Goal: Task Accomplishment & Management: Manage account settings

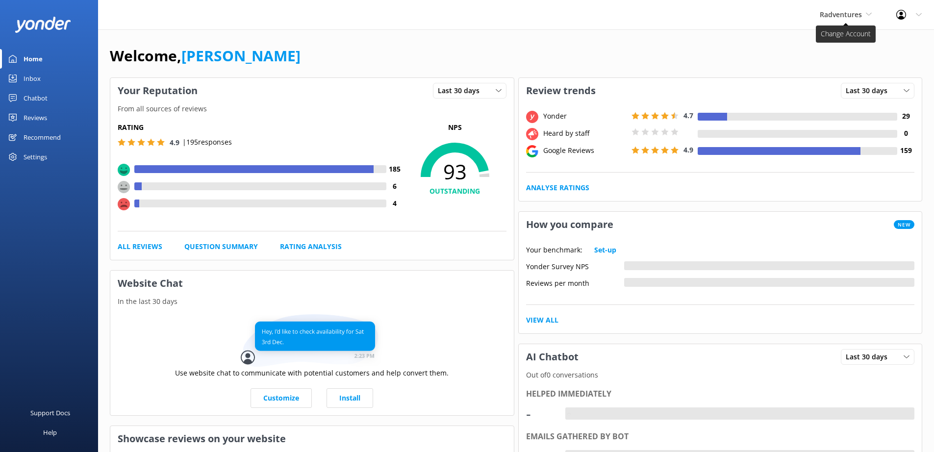
click at [851, 14] on span "Radventures" at bounding box center [841, 14] width 42 height 9
click at [858, 85] on link "Chipper's Adventure Co." at bounding box center [856, 97] width 98 height 24
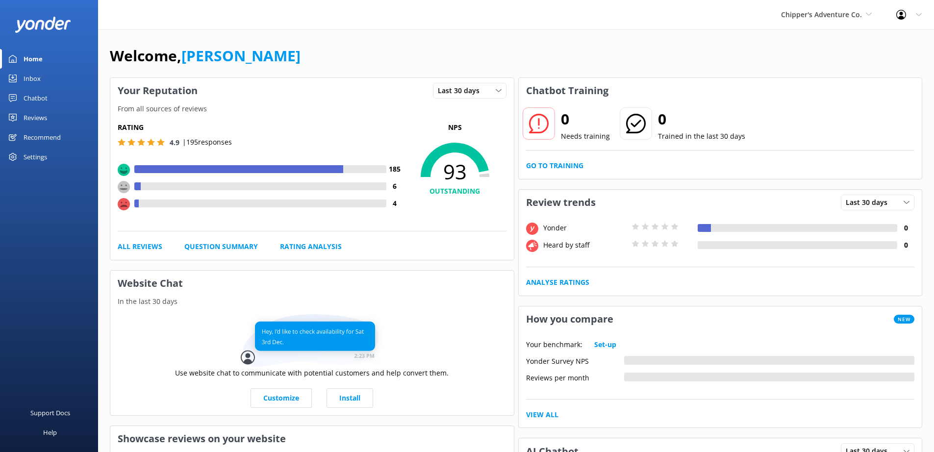
click at [37, 161] on div "Settings" at bounding box center [36, 157] width 24 height 20
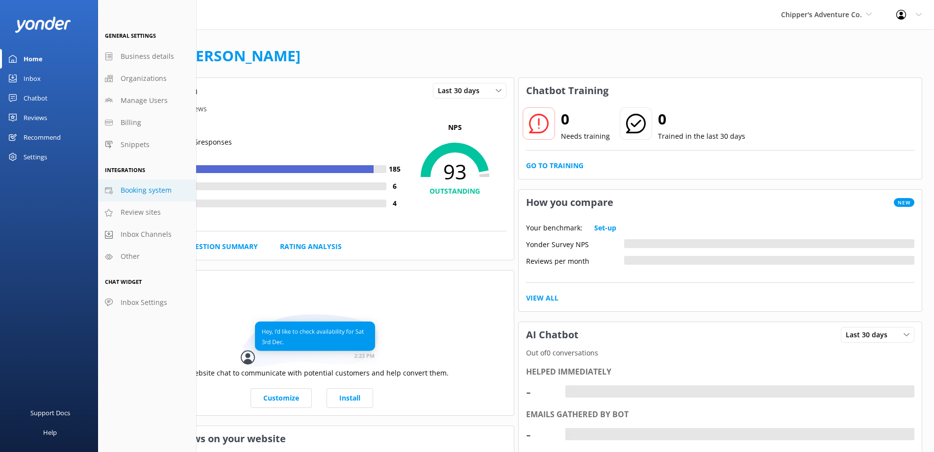
click at [158, 196] on span "Booking system" at bounding box center [146, 190] width 51 height 11
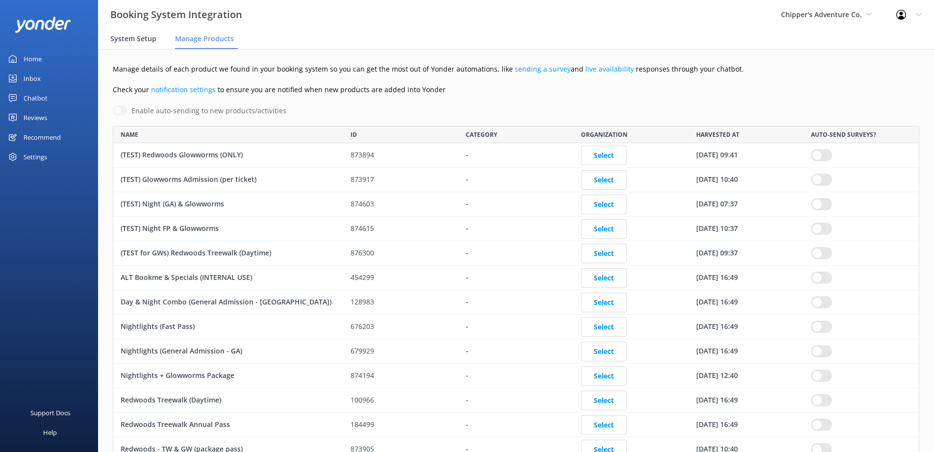
scroll to position [476, 799]
click at [141, 40] on span "System Setup" at bounding box center [133, 39] width 46 height 10
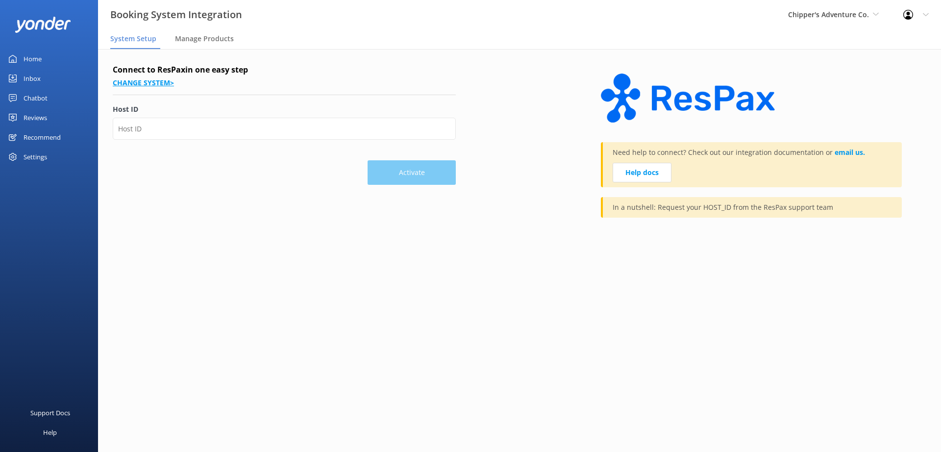
click at [149, 79] on link "Change system >" at bounding box center [143, 82] width 61 height 9
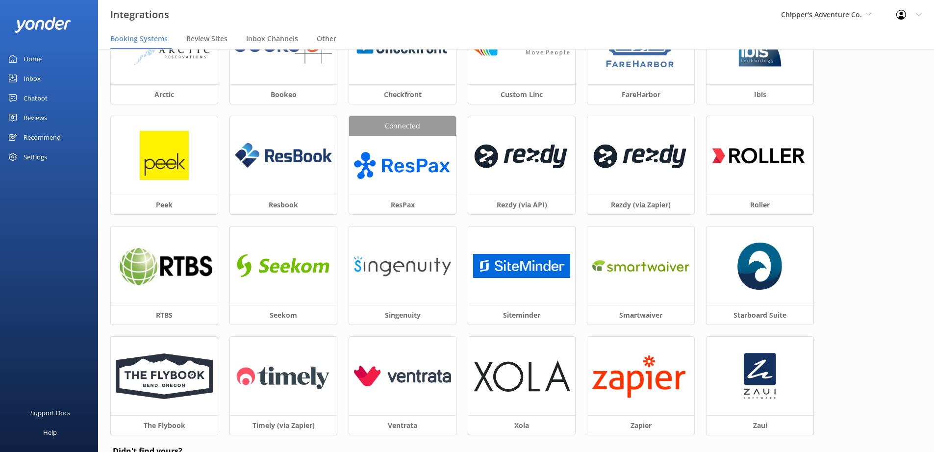
scroll to position [18, 0]
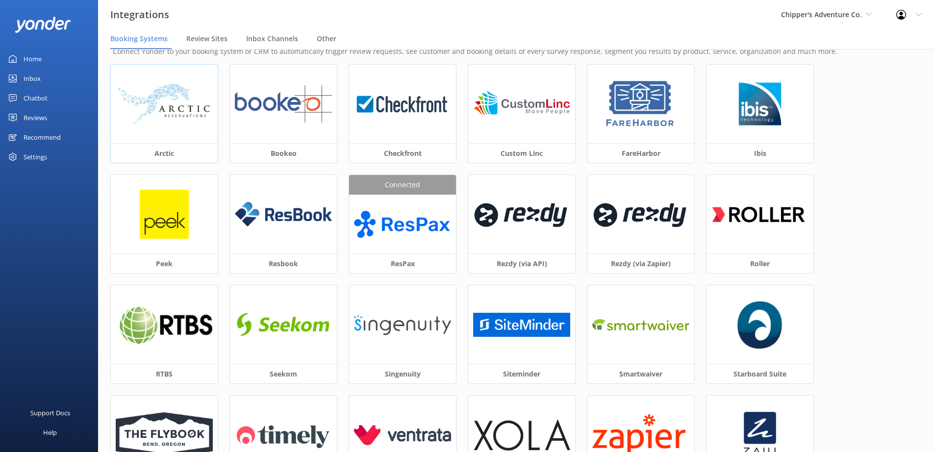
click at [186, 123] on img at bounding box center [164, 104] width 97 height 42
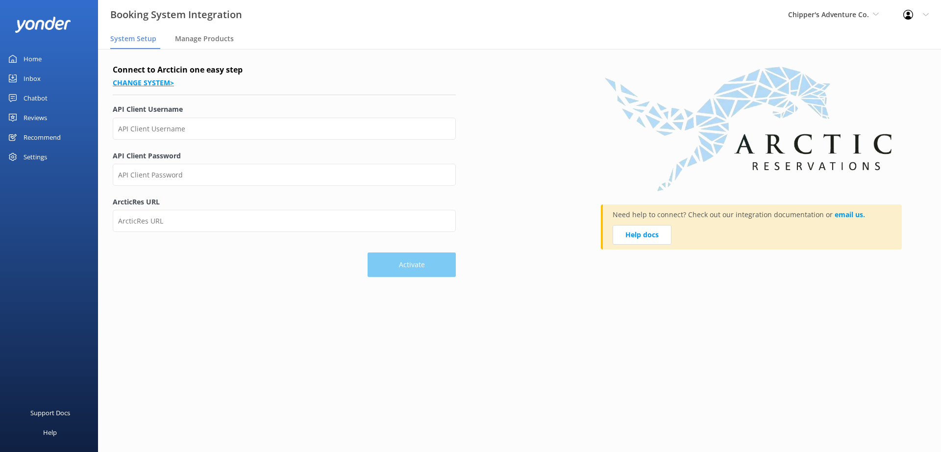
click at [146, 83] on link "Change system >" at bounding box center [143, 82] width 61 height 9
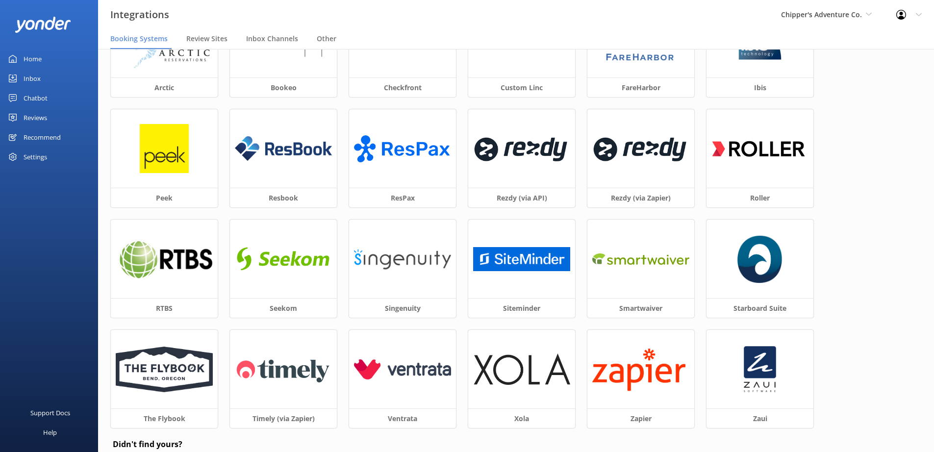
scroll to position [59, 0]
